Goal: Transaction & Acquisition: Purchase product/service

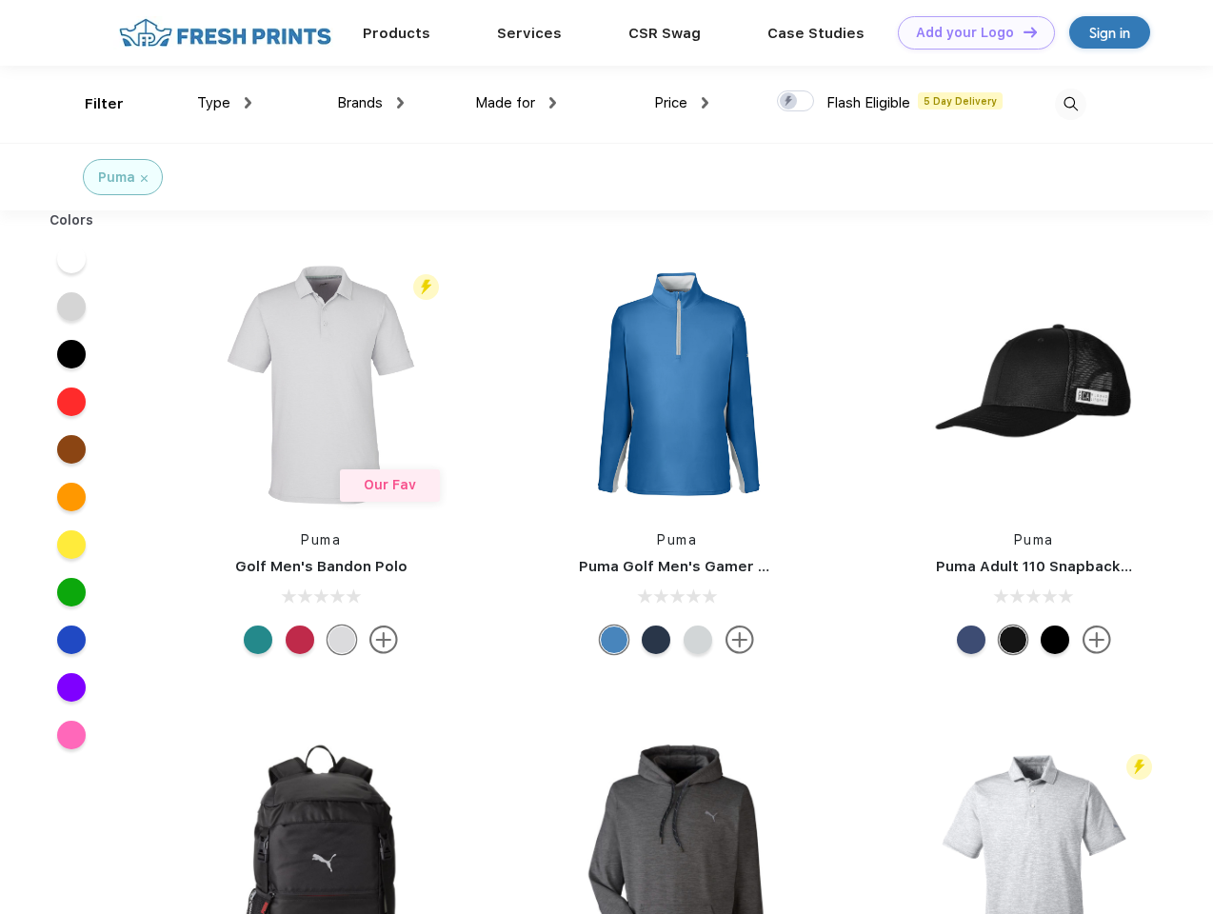
click at [969, 32] on link "Add your Logo Design Tool" at bounding box center [976, 32] width 157 height 33
click at [0, 0] on div "Design Tool" at bounding box center [0, 0] width 0 height 0
click at [1021, 31] on link "Add your Logo Design Tool" at bounding box center [976, 32] width 157 height 33
click at [91, 104] on div "Filter" at bounding box center [104, 104] width 39 height 22
click at [225, 103] on span "Type" at bounding box center [213, 102] width 33 height 17
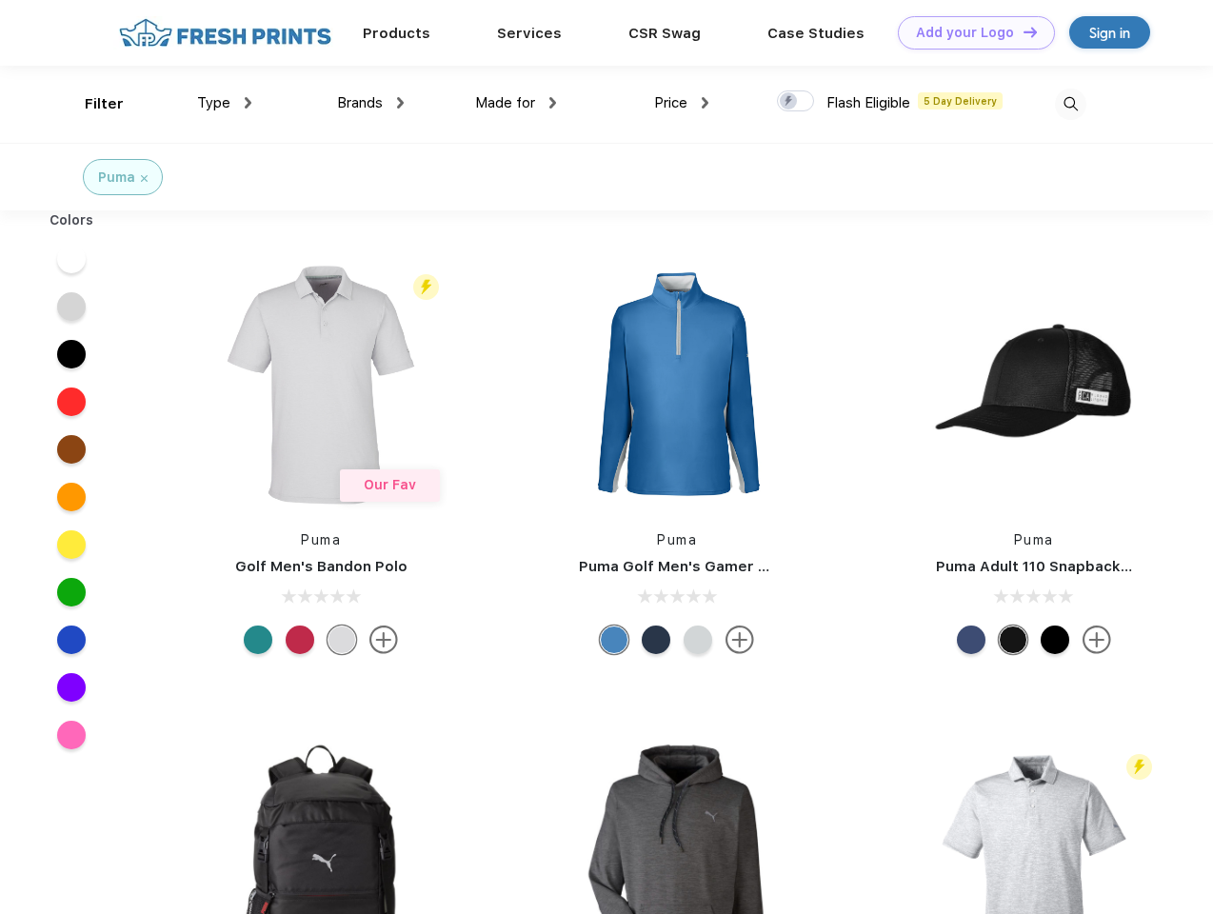
click at [370, 103] on span "Brands" at bounding box center [360, 102] width 46 height 17
click at [516, 103] on span "Made for" at bounding box center [505, 102] width 60 height 17
click at [682, 103] on span "Price" at bounding box center [670, 102] width 33 height 17
click at [796, 102] on div at bounding box center [795, 100] width 37 height 21
click at [789, 102] on input "checkbox" at bounding box center [783, 95] width 12 height 12
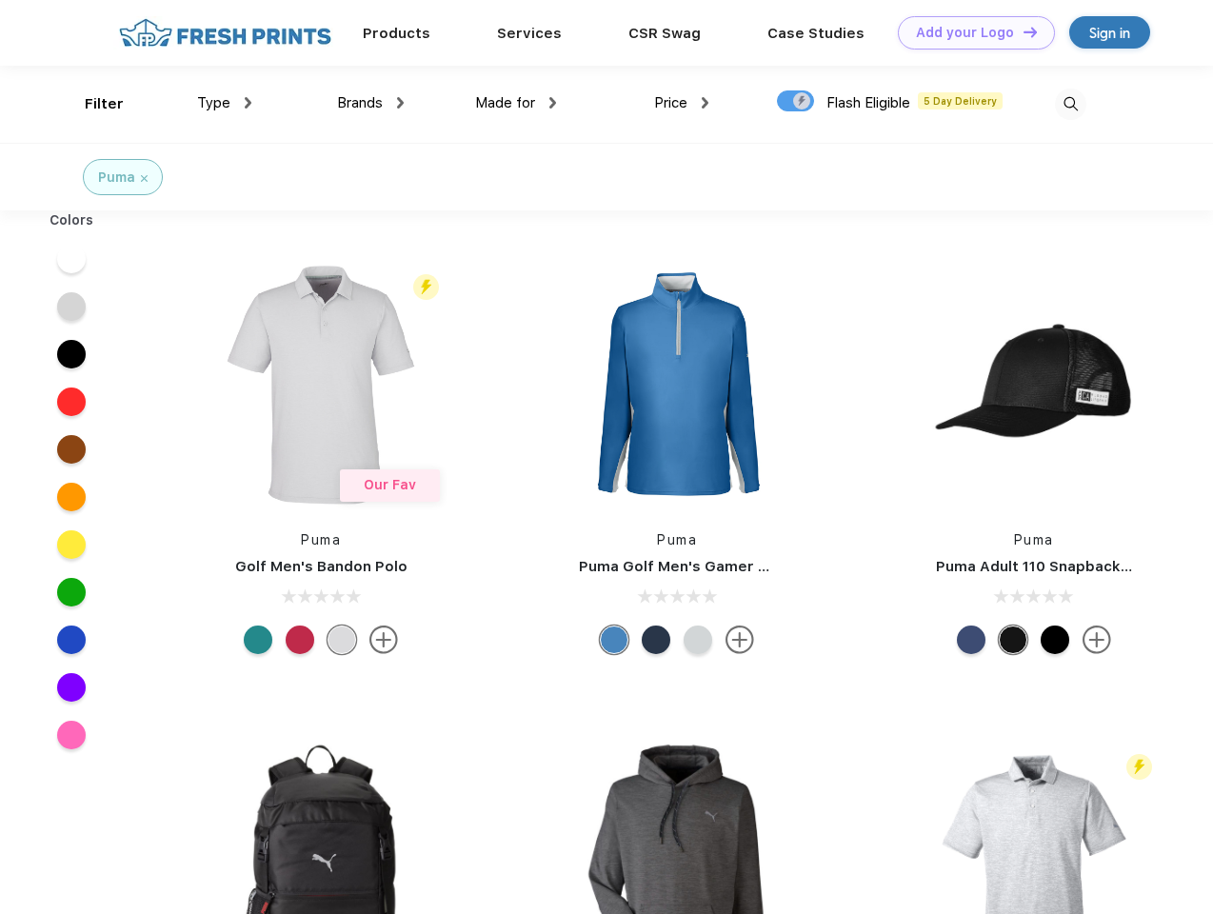
click at [1070, 104] on img at bounding box center [1070, 104] width 31 height 31
